Goal: Transaction & Acquisition: Purchase product/service

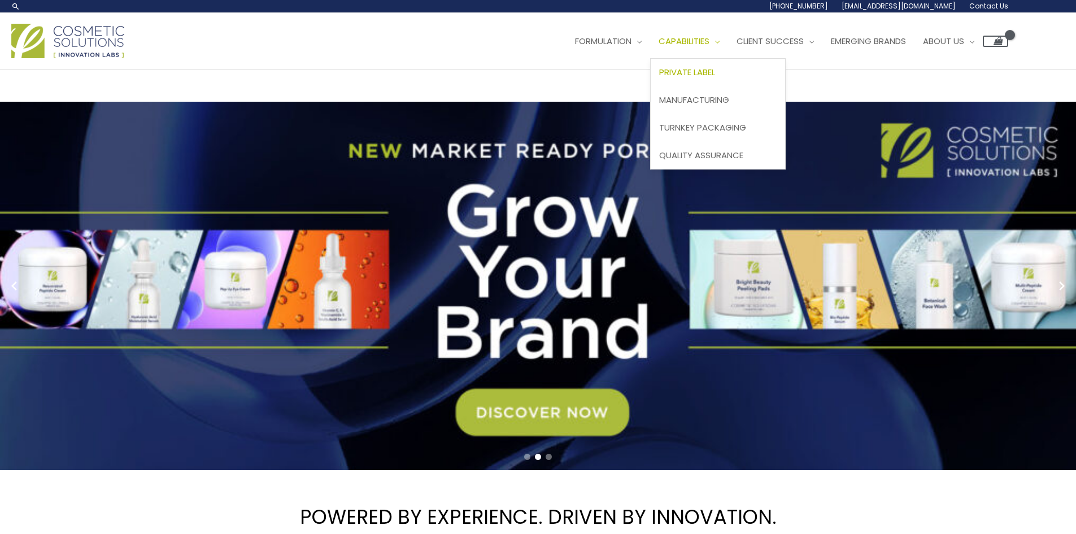
click at [659, 78] on span "Private Label" at bounding box center [687, 72] width 56 height 12
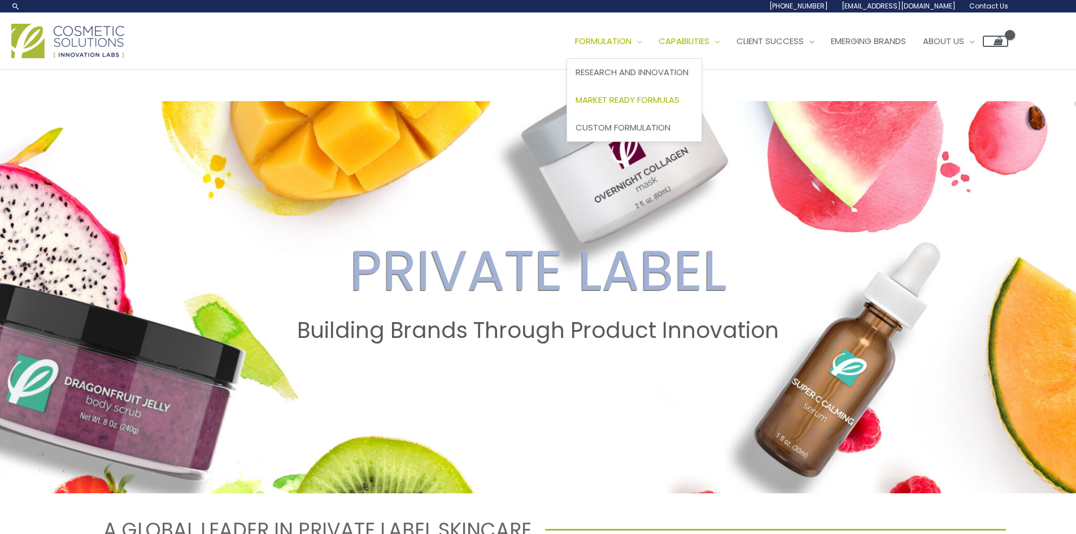
click at [575, 106] on span "Market Ready Formulas" at bounding box center [627, 100] width 104 height 12
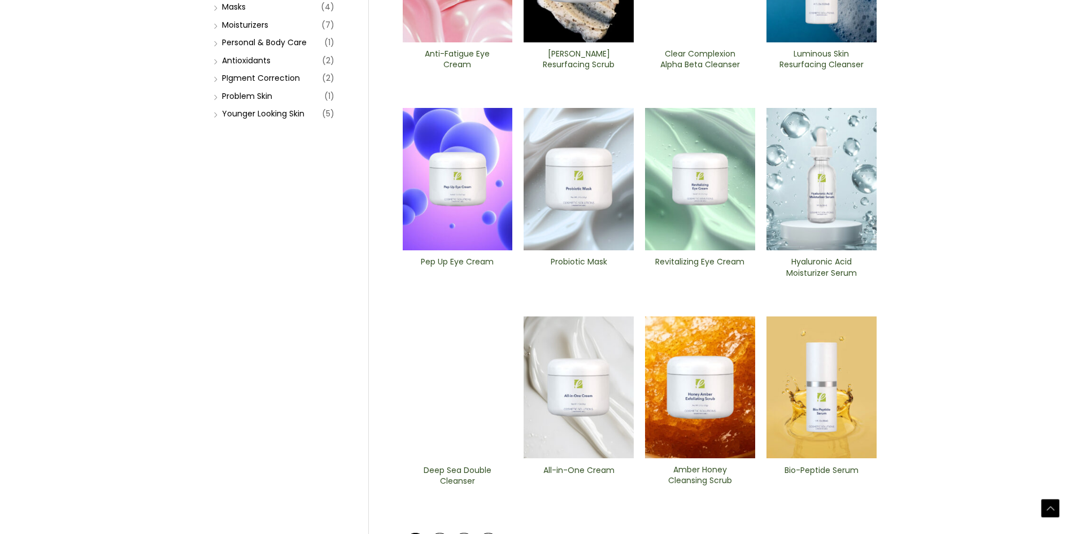
scroll to position [213, 0]
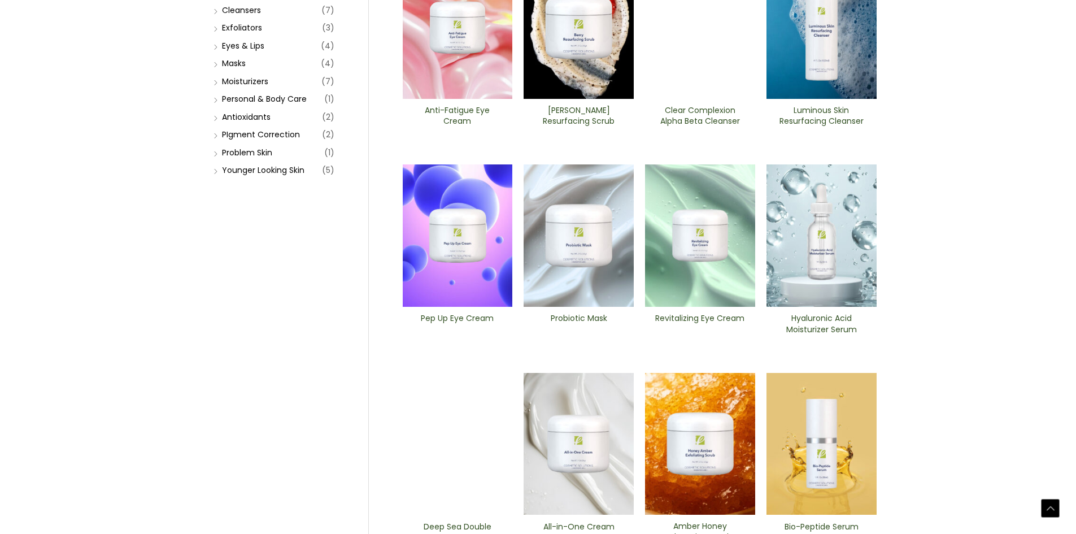
click at [231, 179] on div "Search for: Search Browse by Categories Market Ready Formulas (36) Cleansers (7…" at bounding box center [266, 33] width 135 height 291
type input "hair"
